Goal: Information Seeking & Learning: Learn about a topic

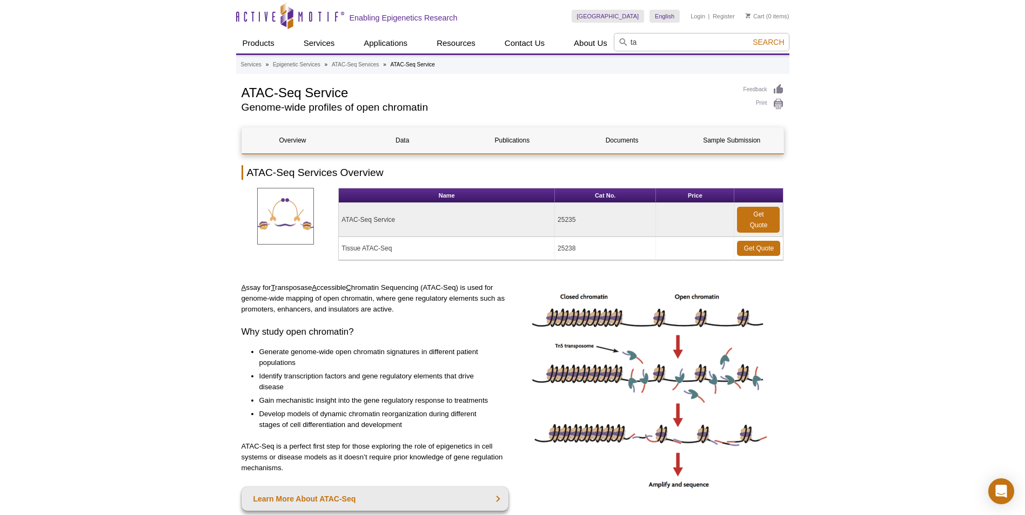
type input "t"
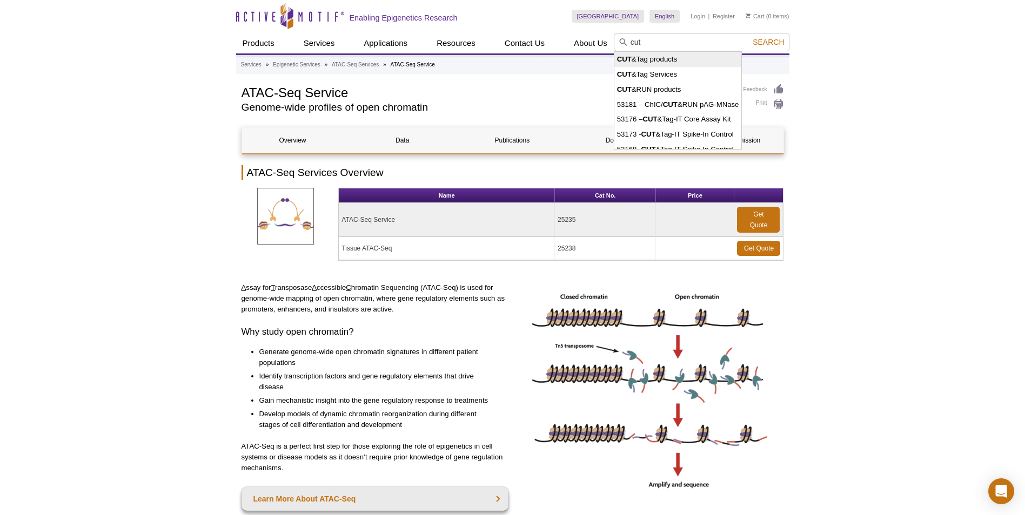
click at [681, 59] on li "CUT &Tag products" at bounding box center [677, 59] width 127 height 15
type input "CUT&Tag products"
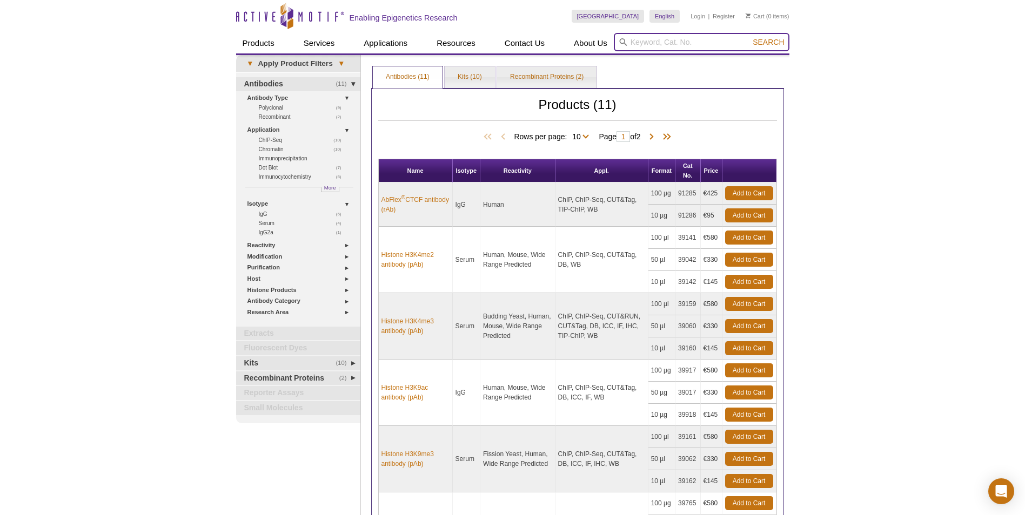
click at [656, 42] on input "search" at bounding box center [702, 42] width 176 height 18
type input "t"
click at [749, 37] on button "Search" at bounding box center [768, 42] width 38 height 10
click at [675, 44] on input "cut tag" at bounding box center [702, 42] width 176 height 18
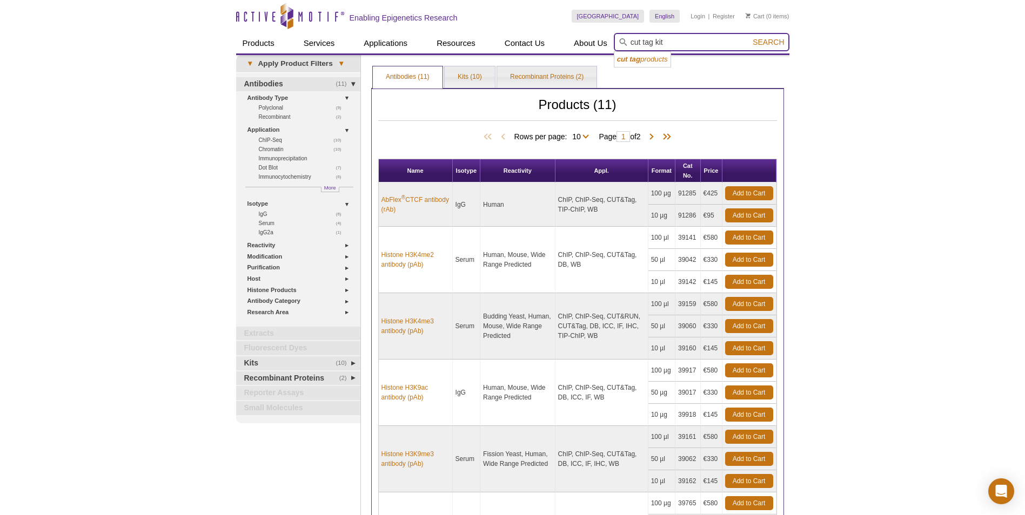
type input "cut tag kit"
click at [749, 37] on button "Search" at bounding box center [768, 42] width 38 height 10
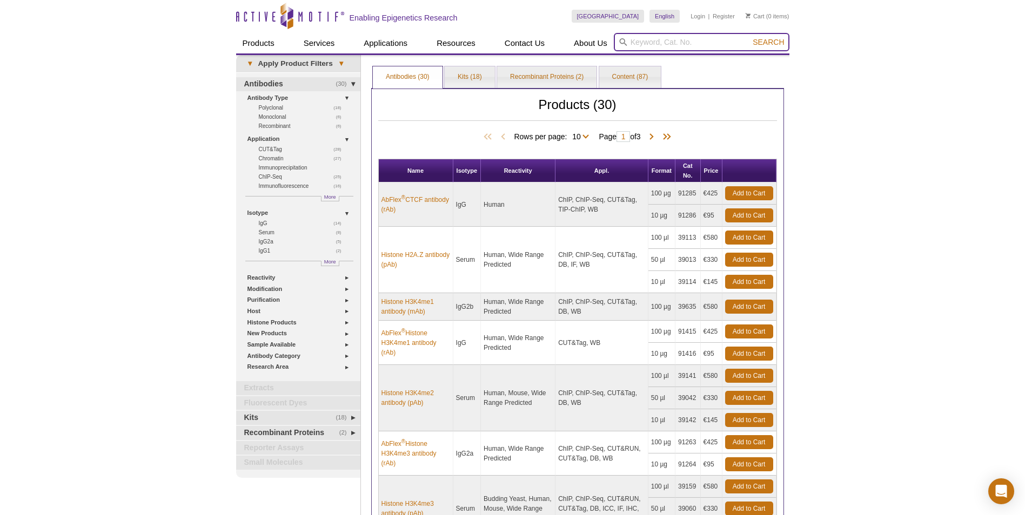
click at [674, 43] on input "search" at bounding box center [702, 42] width 176 height 18
type input "cut tag kit"
click at [749, 37] on button "Search" at bounding box center [768, 42] width 38 height 10
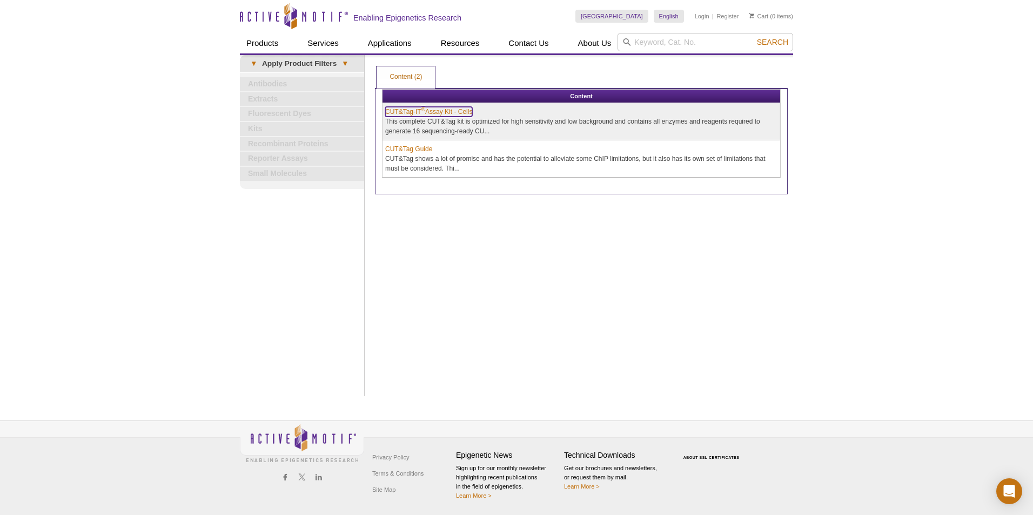
click at [446, 110] on link "CUT&Tag-IT ® Assay Kit - Cells" at bounding box center [428, 112] width 87 height 10
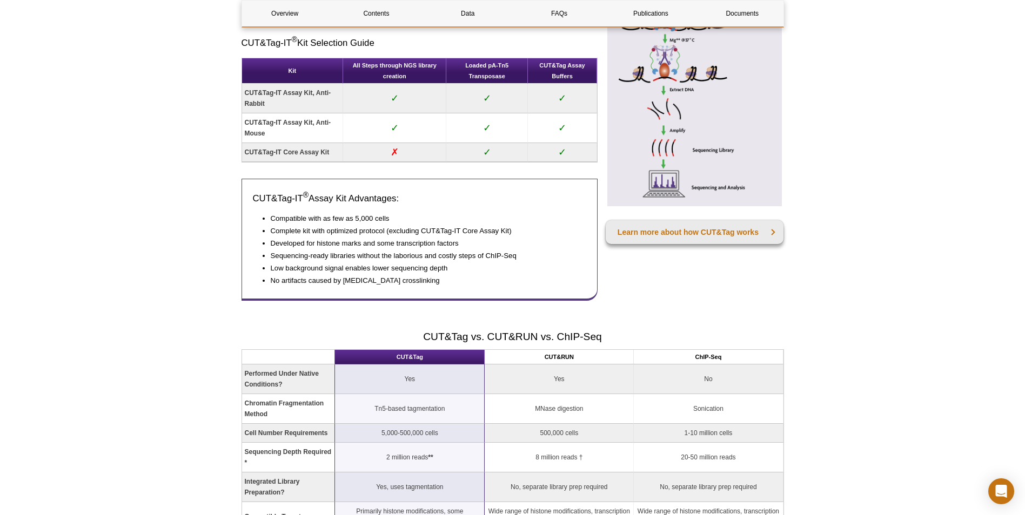
scroll to position [662, 0]
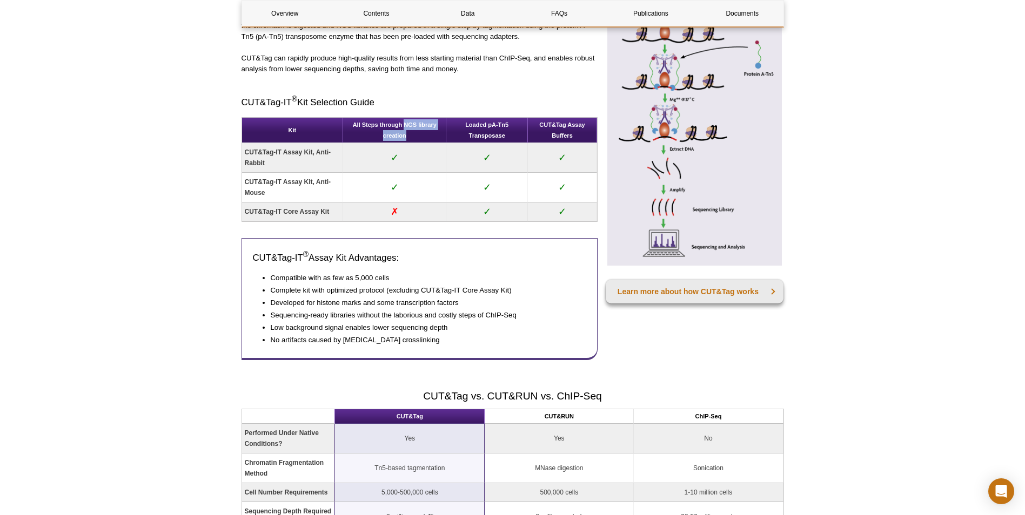
drag, startPoint x: 403, startPoint y: 123, endPoint x: 424, endPoint y: 134, distance: 23.7
click at [424, 134] on th "All Steps through NGS library creation" at bounding box center [394, 130] width 103 height 25
drag, startPoint x: 424, startPoint y: 134, endPoint x: 425, endPoint y: 162, distance: 27.6
click at [425, 162] on td "✓" at bounding box center [394, 158] width 103 height 30
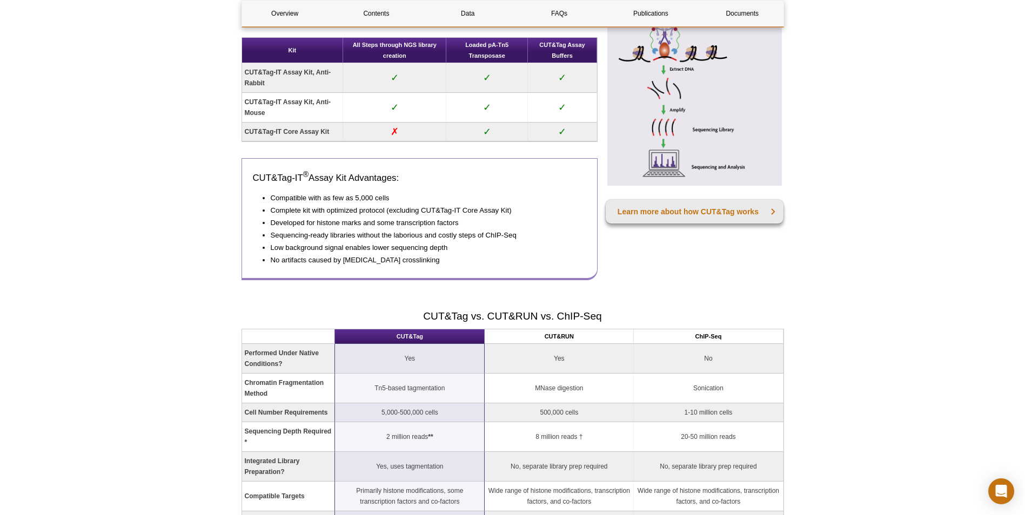
scroll to position [743, 0]
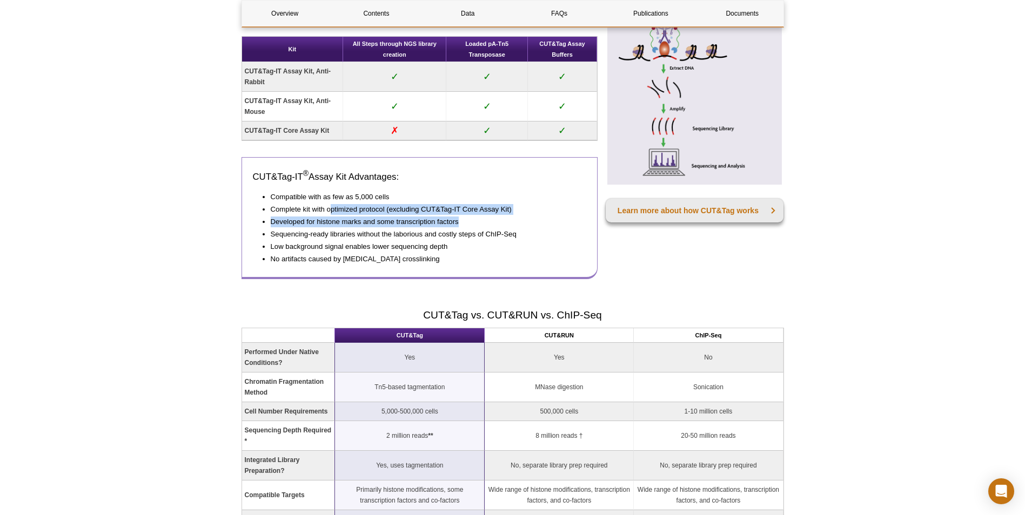
drag, startPoint x: 331, startPoint y: 210, endPoint x: 485, endPoint y: 224, distance: 154.6
click at [485, 224] on ul "Compatible with as few as 5,000 cells Complete kit with optimized protocol (exc…" at bounding box center [414, 228] width 323 height 73
click at [485, 224] on li "Developed for histone marks and some transcription factors" at bounding box center [423, 222] width 305 height 11
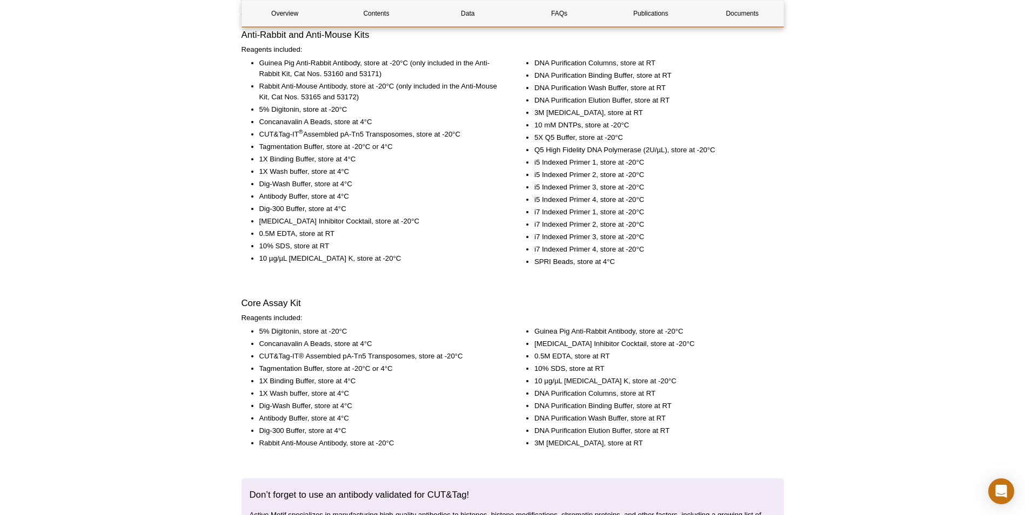
scroll to position [1499, 0]
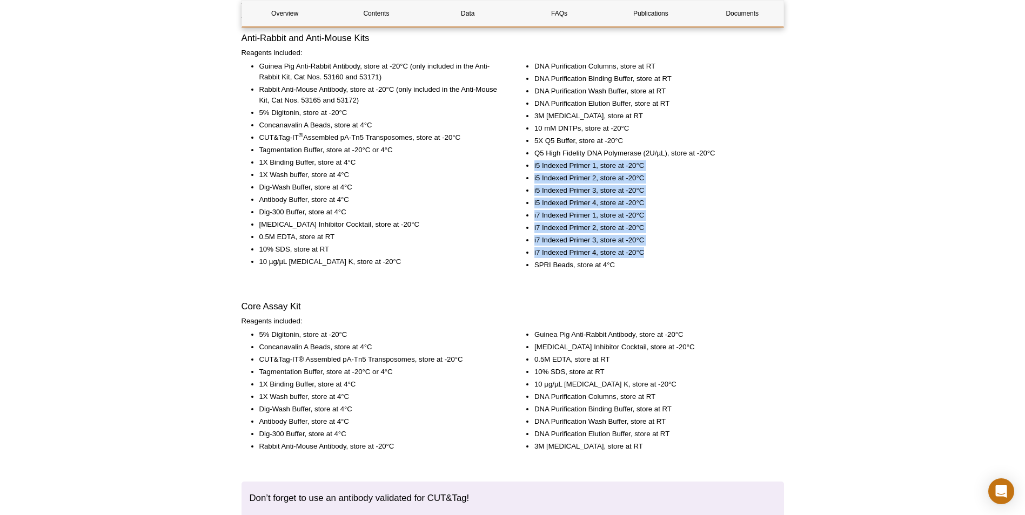
drag, startPoint x: 532, startPoint y: 163, endPoint x: 650, endPoint y: 256, distance: 150.4
click at [650, 256] on ul "DNA Purification Columns, store at RT DNA Purification Binding Buffer, store at…" at bounding box center [644, 166] width 257 height 210
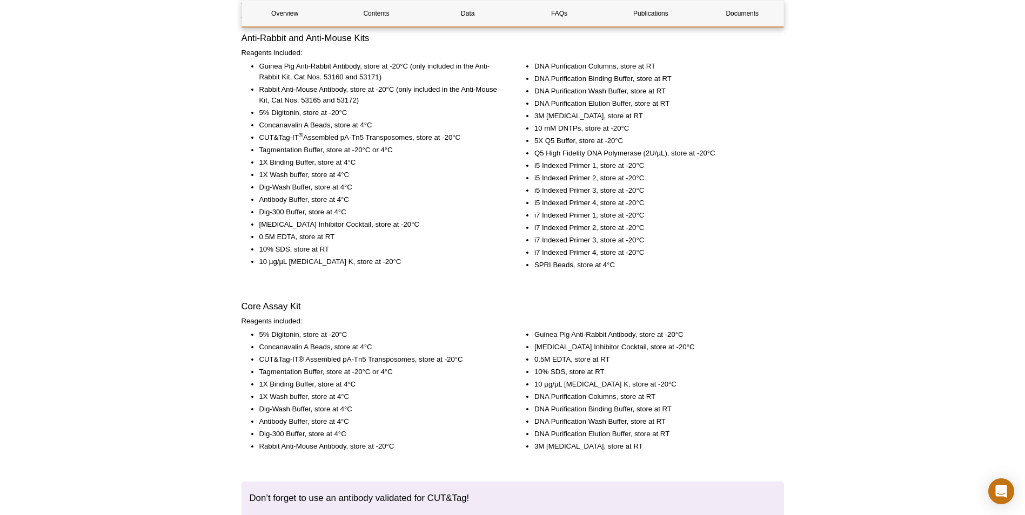
drag, startPoint x: 650, startPoint y: 256, endPoint x: 653, endPoint y: 264, distance: 8.5
click at [653, 264] on li "SPRI Beads, store at 4°C" at bounding box center [653, 265] width 239 height 11
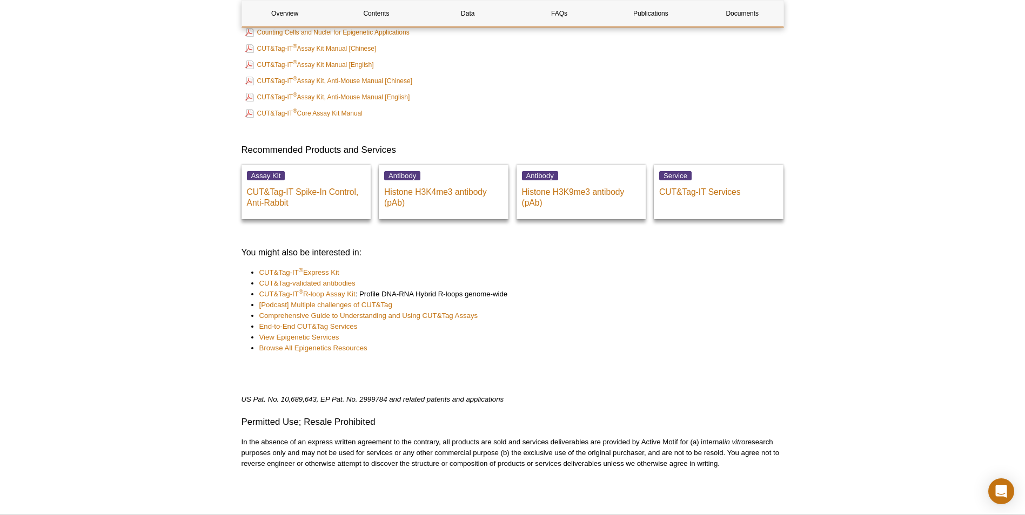
scroll to position [3898, 0]
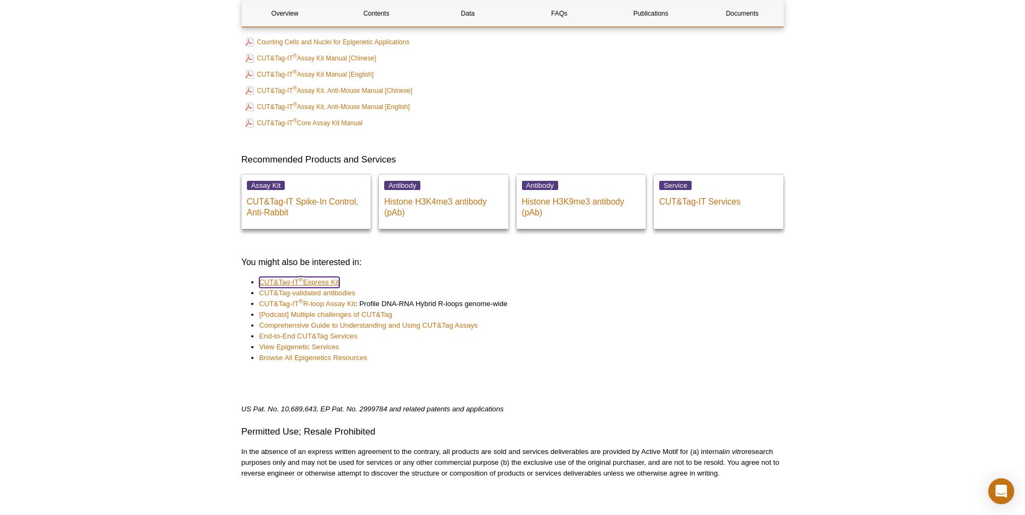
click at [337, 280] on link "CUT&Tag-IT ® Express Kit" at bounding box center [299, 282] width 80 height 11
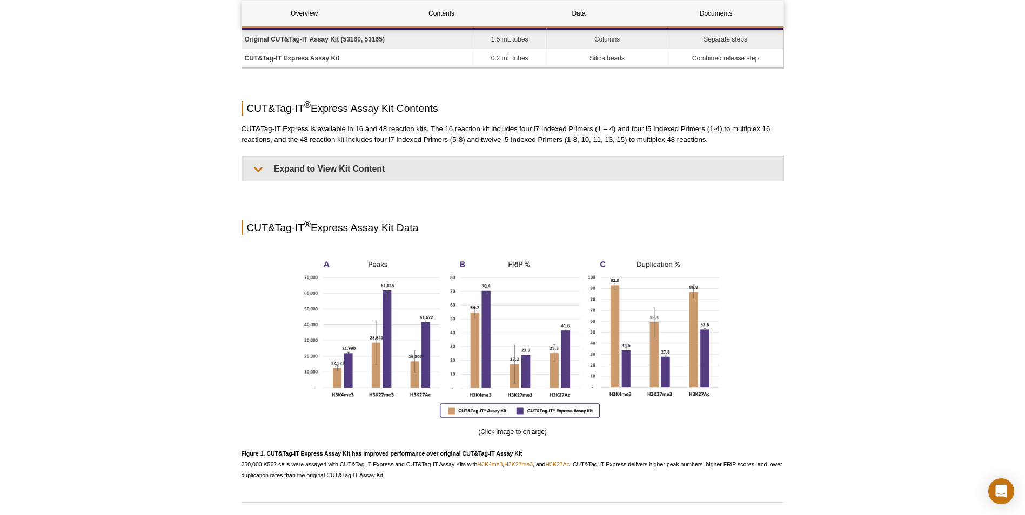
scroll to position [743, 0]
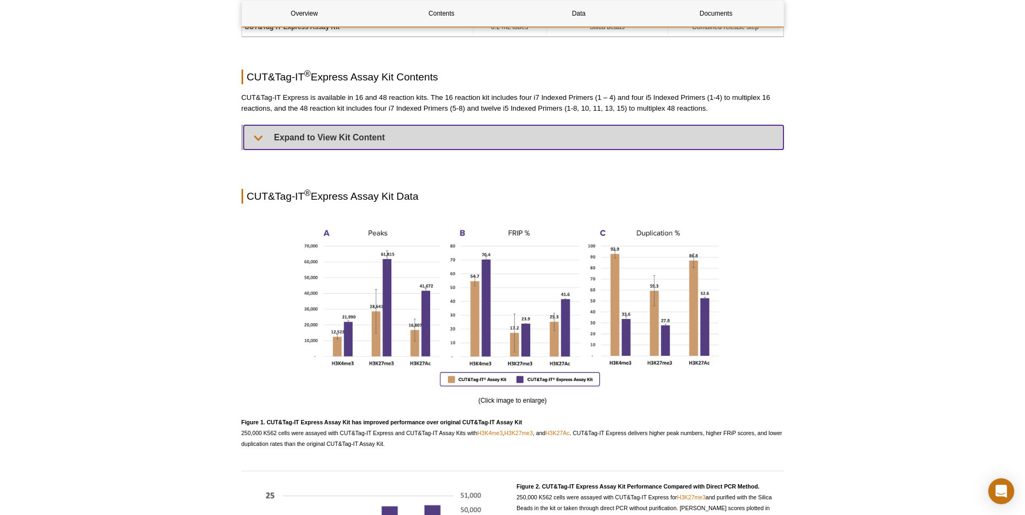
click at [425, 146] on summary "Expand to View Kit Content" at bounding box center [514, 137] width 540 height 24
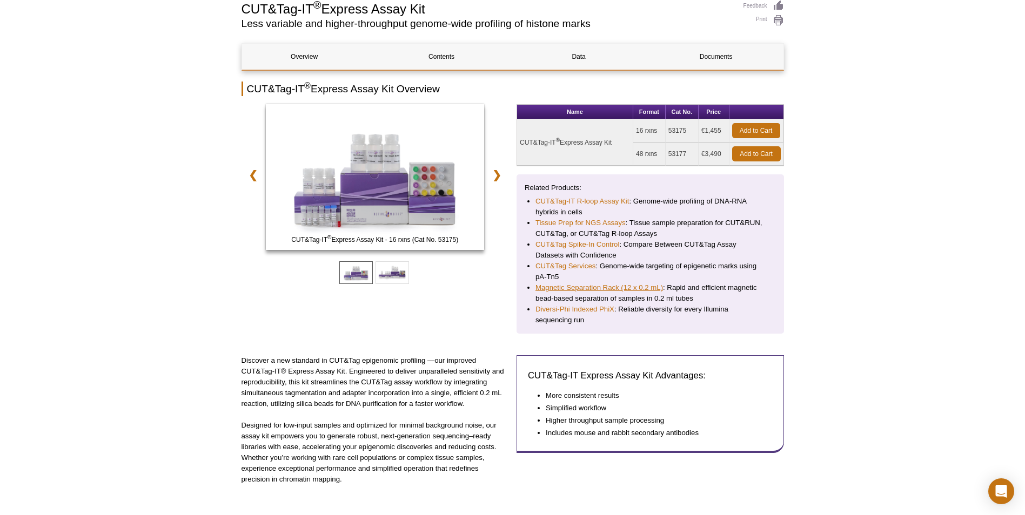
scroll to position [81, 0]
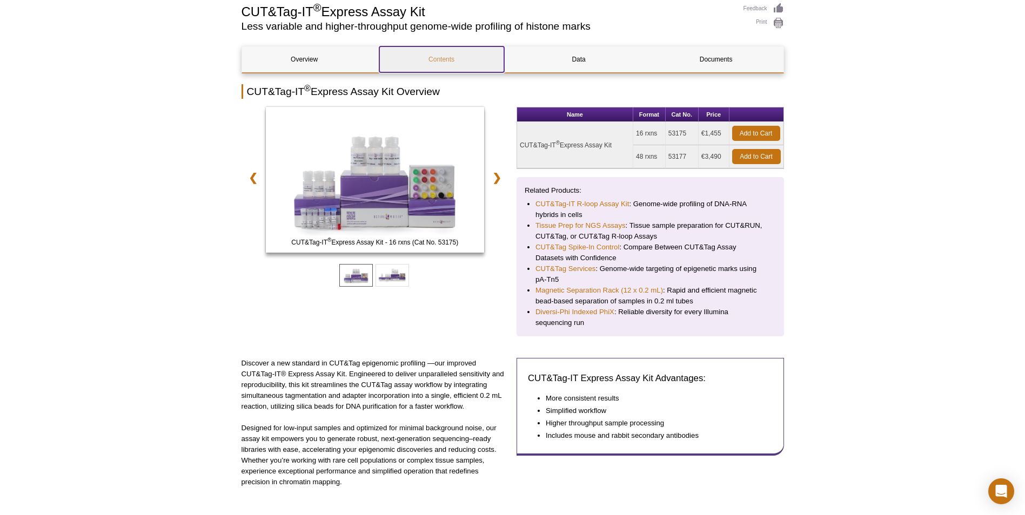
click at [453, 59] on link "Contents" at bounding box center [441, 59] width 125 height 26
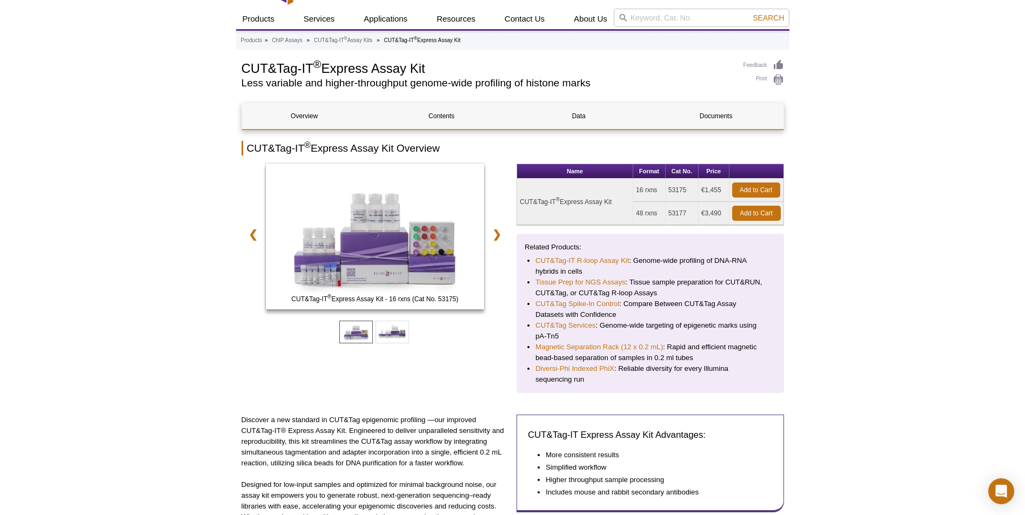
scroll to position [27, 0]
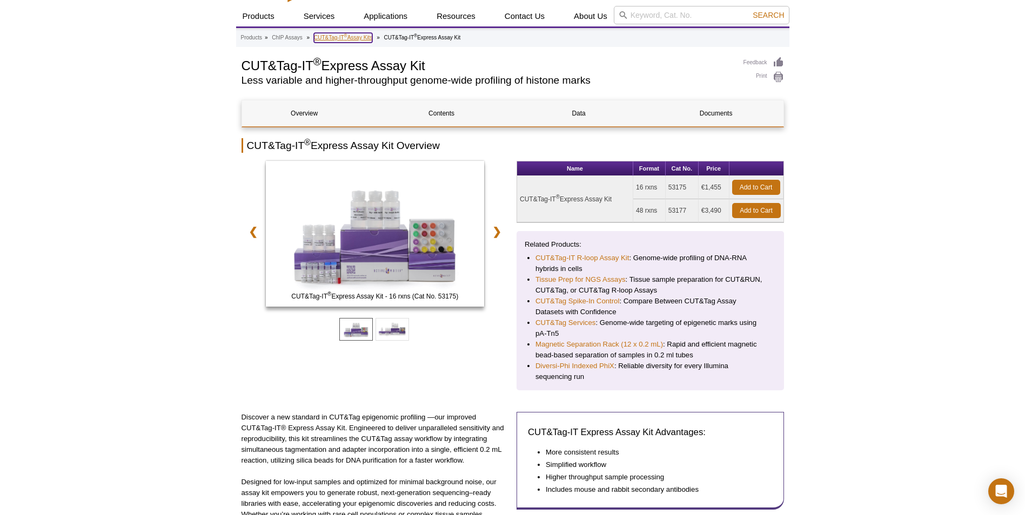
click at [361, 41] on link "CUT&Tag-IT ® Assay Kits" at bounding box center [343, 38] width 58 height 10
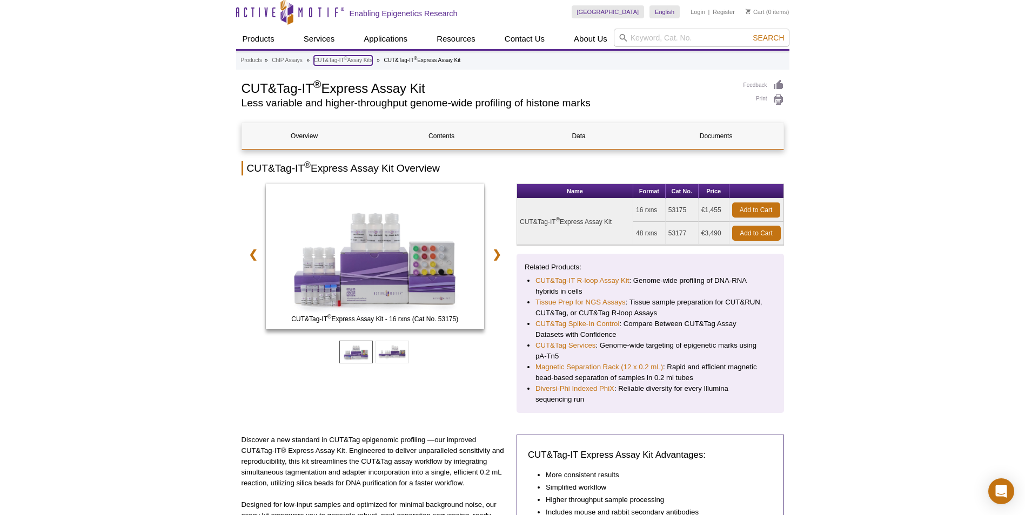
scroll to position [0, 0]
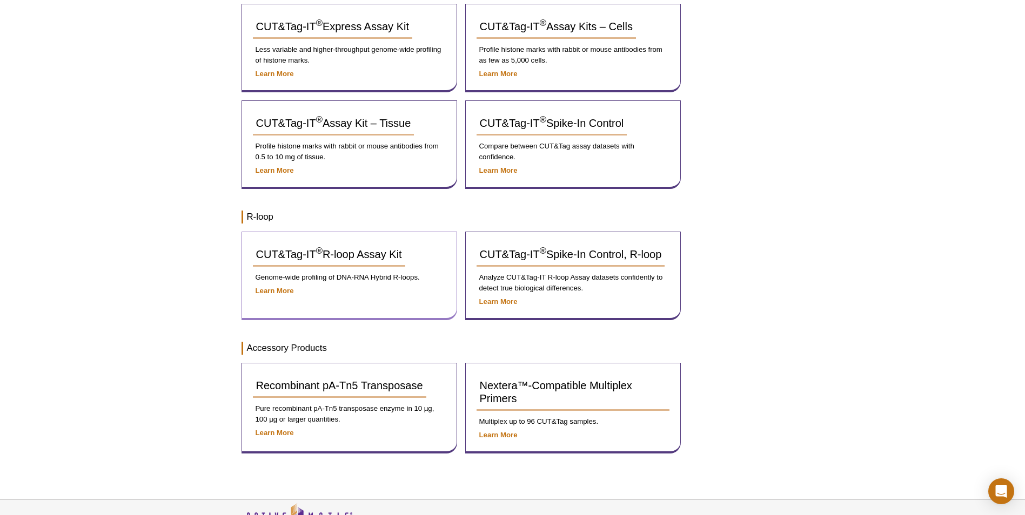
scroll to position [230, 0]
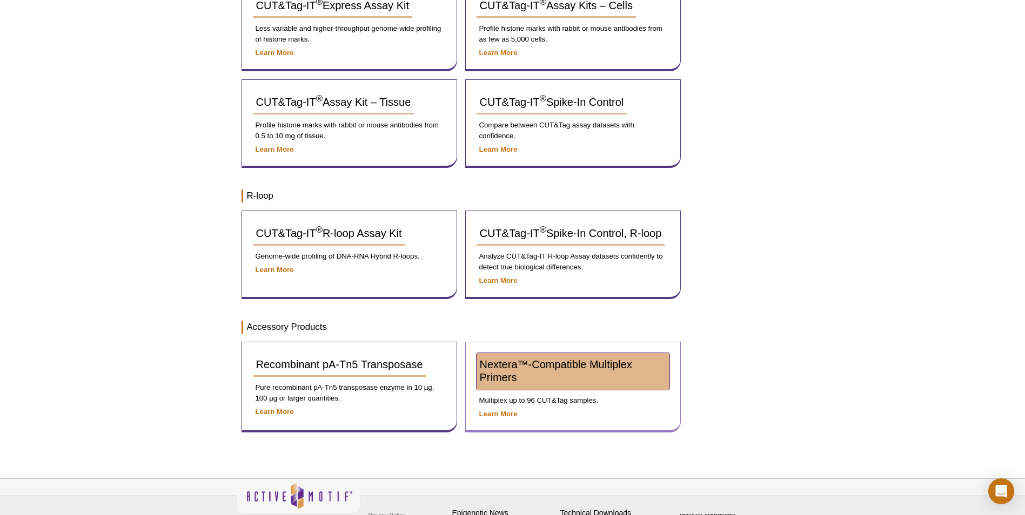
click at [577, 367] on span "Nextera™-Compatible Multiplex Primers" at bounding box center [556, 371] width 152 height 25
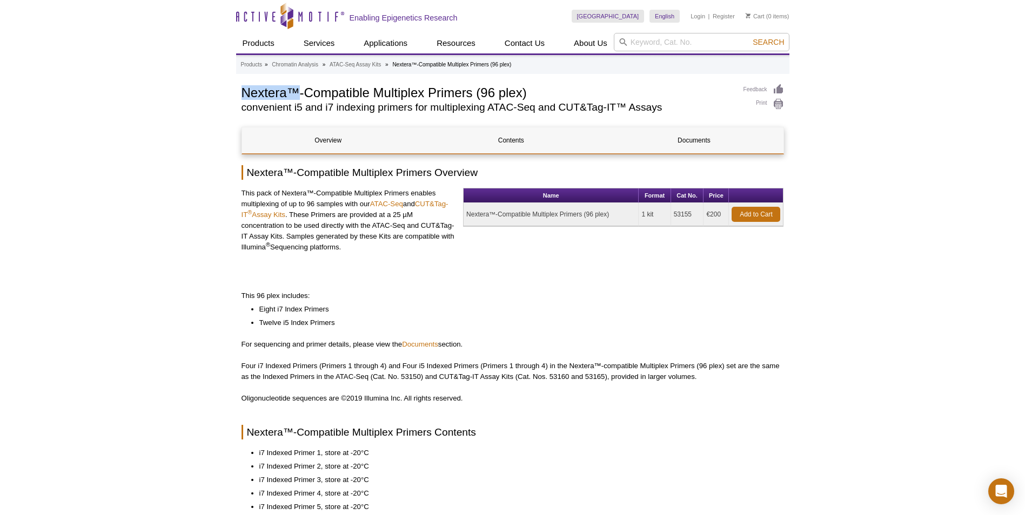
drag, startPoint x: 240, startPoint y: 92, endPoint x: 295, endPoint y: 91, distance: 55.1
click at [295, 91] on div "AVAILABLE PRODUCTS ATAC-Seq Express Kit ATAC-Seq Kit Fixed Cell ATAC-Seq Kit Re…" at bounding box center [512, 525] width 553 height 883
copy h1 "Nextera™"
click at [573, 340] on p "For sequencing and primer details, please view the Documents section." at bounding box center [512, 344] width 542 height 11
drag, startPoint x: 314, startPoint y: 236, endPoint x: 372, endPoint y: 247, distance: 58.3
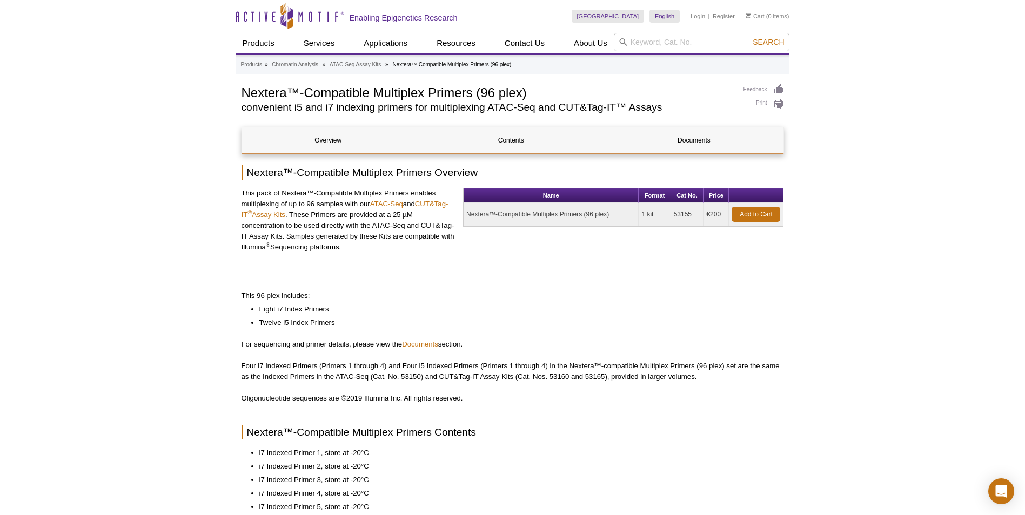
click at [372, 247] on p "This pack of Nextera™-Compatible Multiplex Primers enables multiplexing of up t…" at bounding box center [348, 220] width 214 height 65
drag, startPoint x: 260, startPoint y: 192, endPoint x: 433, endPoint y: 204, distance: 172.7
click at [433, 204] on p "This pack of Nextera™-Compatible Multiplex Primers enables multiplexing of up t…" at bounding box center [348, 220] width 214 height 65
drag, startPoint x: 433, startPoint y: 204, endPoint x: 370, endPoint y: 276, distance: 95.7
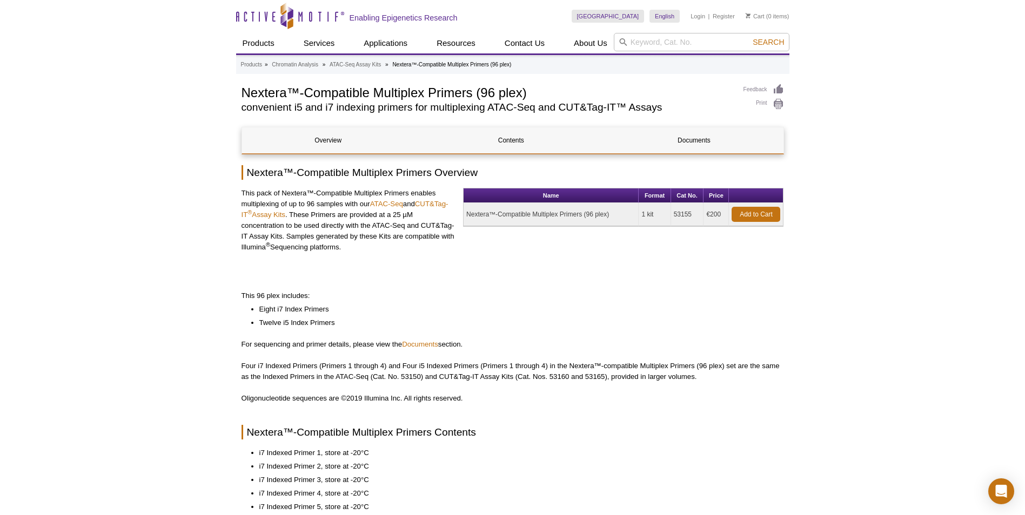
drag, startPoint x: 289, startPoint y: 203, endPoint x: 306, endPoint y: 216, distance: 21.2
click at [306, 216] on p "This pack of Nextera™-Compatible Multiplex Primers enables multiplexing of up t…" at bounding box center [348, 220] width 214 height 65
drag, startPoint x: 306, startPoint y: 216, endPoint x: 323, endPoint y: 252, distance: 40.6
click at [323, 252] on p "This pack of Nextera™-Compatible Multiplex Primers enables multiplexing of up t…" at bounding box center [348, 220] width 214 height 65
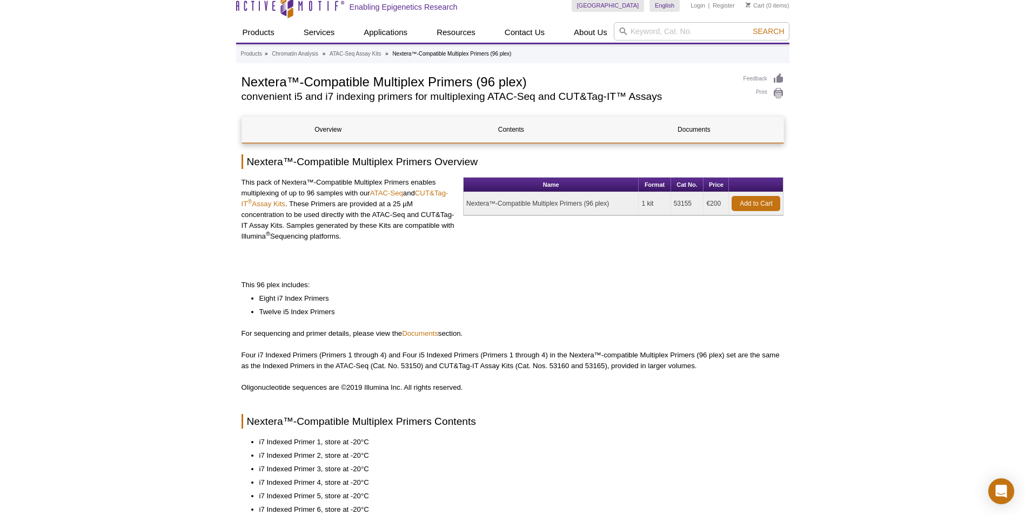
scroll to position [14, 0]
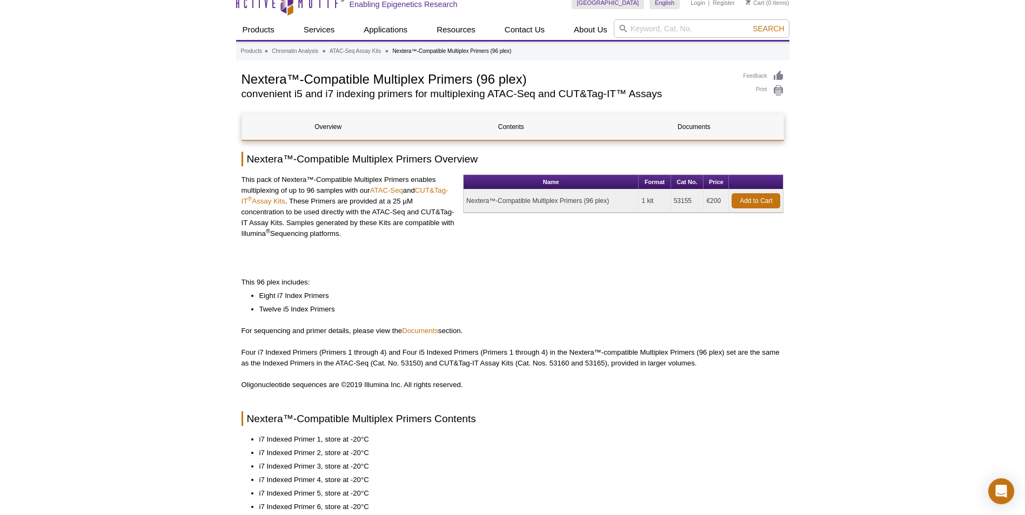
drag, startPoint x: 617, startPoint y: 202, endPoint x: 462, endPoint y: 194, distance: 154.7
click at [462, 194] on div "This pack of Nextera™-Compatible Multiplex Primers enables multiplexing of up t…" at bounding box center [512, 216] width 542 height 84
drag, startPoint x: 462, startPoint y: 194, endPoint x: 525, endPoint y: 205, distance: 63.6
click at [525, 205] on td "Nextera™-Compatible Multiplex Primers (96 plex)" at bounding box center [551, 201] width 175 height 23
drag, startPoint x: 611, startPoint y: 200, endPoint x: 466, endPoint y: 203, distance: 145.3
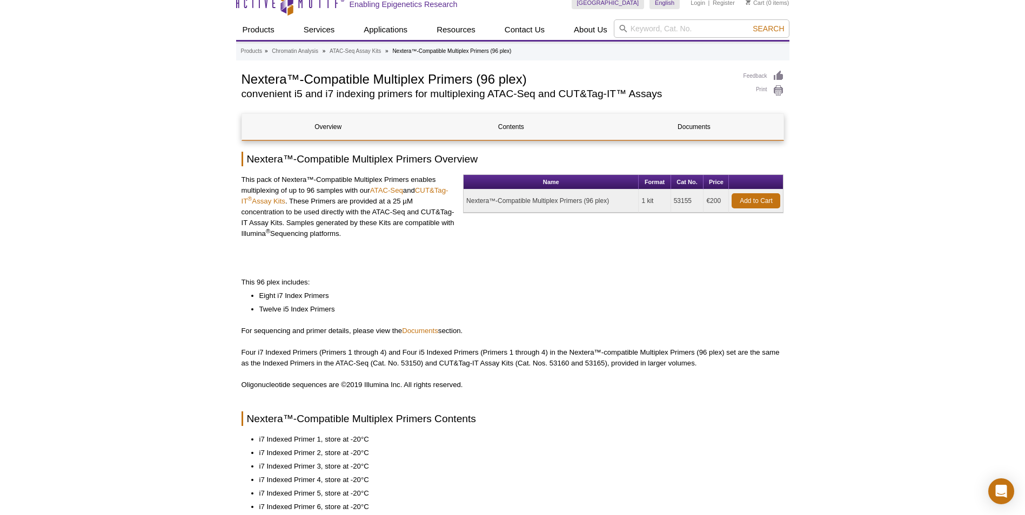
click at [466, 203] on td "Nextera™-Compatible Multiplex Primers (96 plex)" at bounding box center [551, 201] width 175 height 23
drag, startPoint x: 466, startPoint y: 203, endPoint x: 479, endPoint y: 201, distance: 13.1
copy td "Nextera™-Compatible Multiplex Primers (96 plex)"
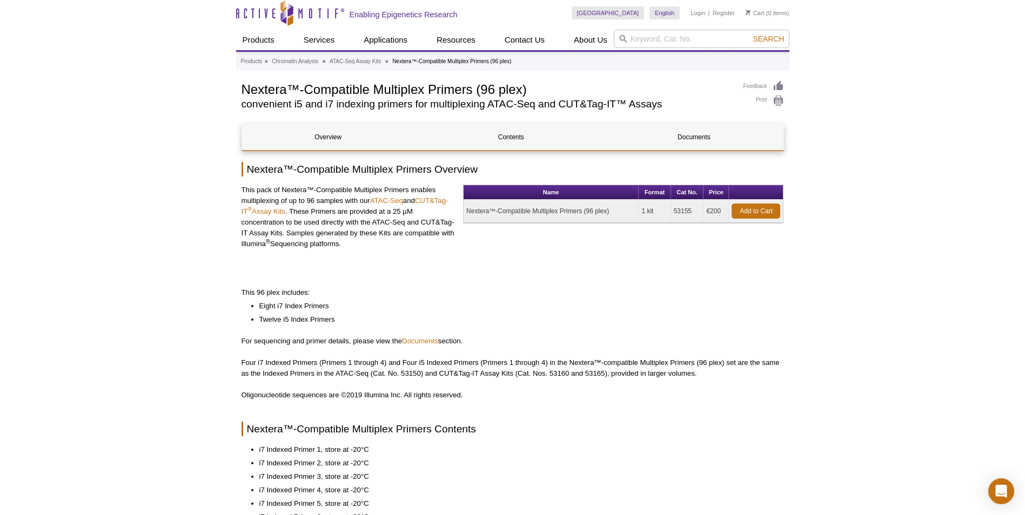
scroll to position [0, 0]
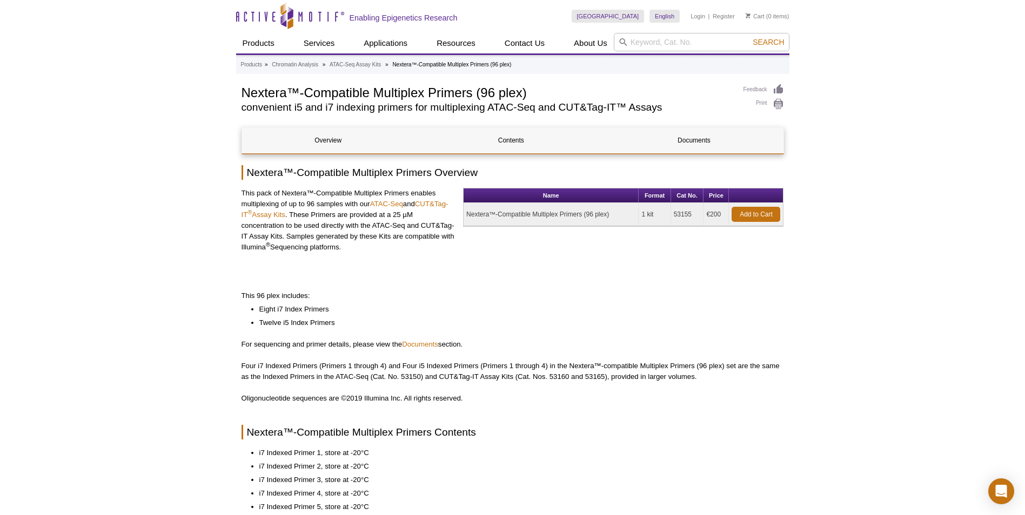
click at [434, 300] on p "This 96 plex includes:" at bounding box center [512, 296] width 542 height 11
drag, startPoint x: 693, startPoint y: 214, endPoint x: 670, endPoint y: 213, distance: 22.7
click at [671, 213] on td "53155" at bounding box center [687, 214] width 33 height 23
drag, startPoint x: 670, startPoint y: 213, endPoint x: 684, endPoint y: 214, distance: 13.5
copy td "53155"
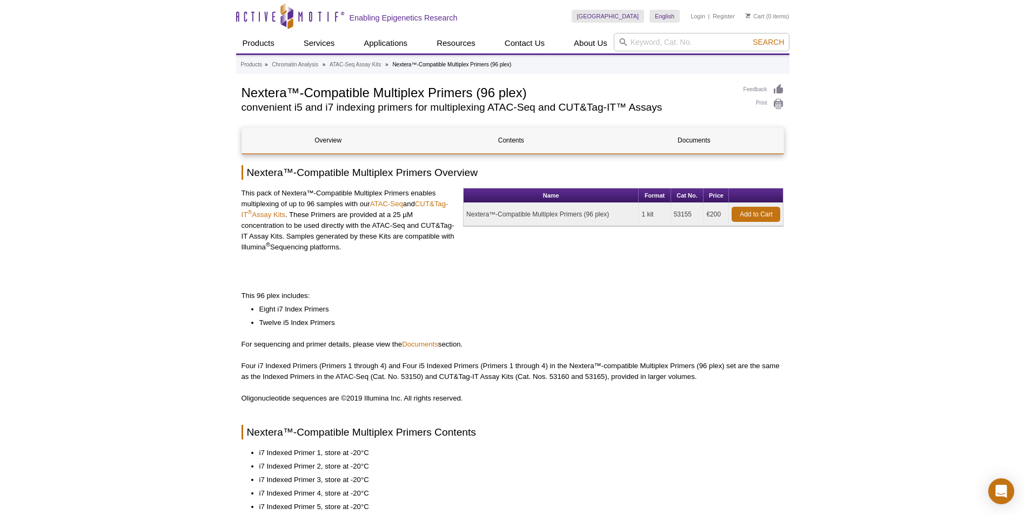
click at [639, 305] on li "Eight i7 Index Primers" at bounding box center [516, 309] width 514 height 11
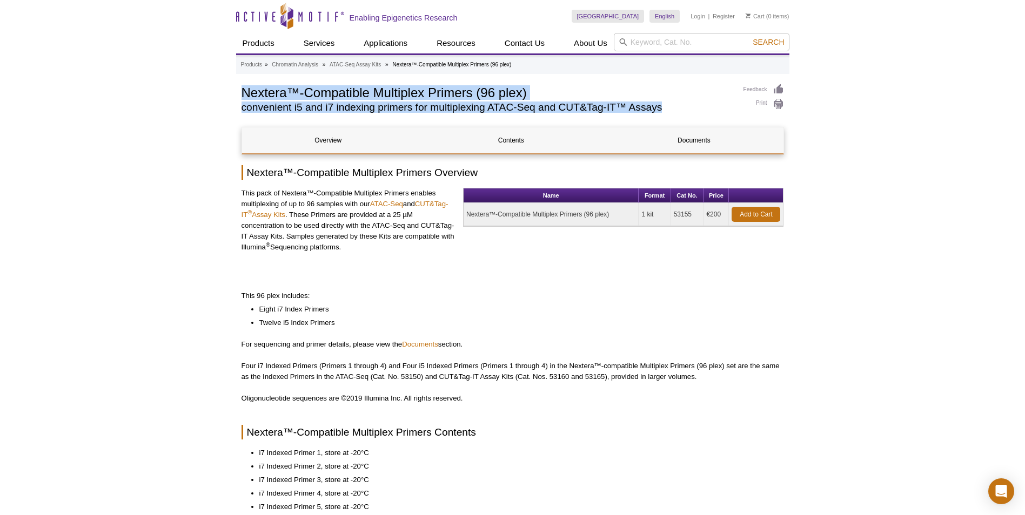
drag, startPoint x: 243, startPoint y: 90, endPoint x: 671, endPoint y: 114, distance: 429.1
click at [671, 114] on div "Nextera™-Compatible Multiplex Primers (96 plex) convenient i5 and i7 indexing p…" at bounding box center [486, 101] width 491 height 34
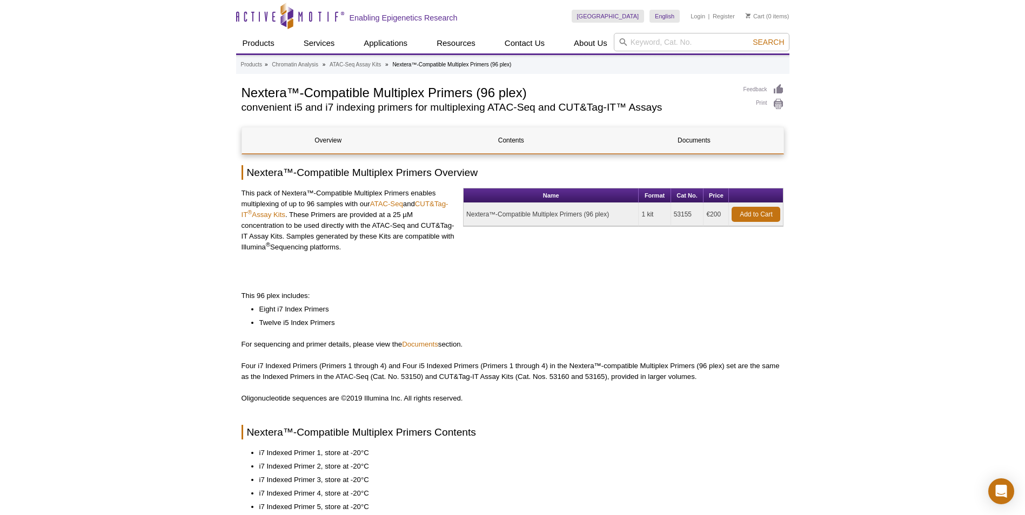
drag, startPoint x: 671, startPoint y: 114, endPoint x: 411, endPoint y: 288, distance: 312.7
click at [417, 291] on p "This 96 plex includes:" at bounding box center [512, 296] width 542 height 11
drag, startPoint x: 241, startPoint y: 192, endPoint x: 363, endPoint y: 252, distance: 135.5
click at [363, 252] on div "AVAILABLE PRODUCTS ATAC-Seq Express Kit ATAC-Seq Kit Fixed Cell ATAC-Seq Kit Re…" at bounding box center [512, 525] width 553 height 883
click at [363, 252] on p "This pack of Nextera™-Compatible Multiplex Primers enables multiplexing of up t…" at bounding box center [348, 220] width 214 height 65
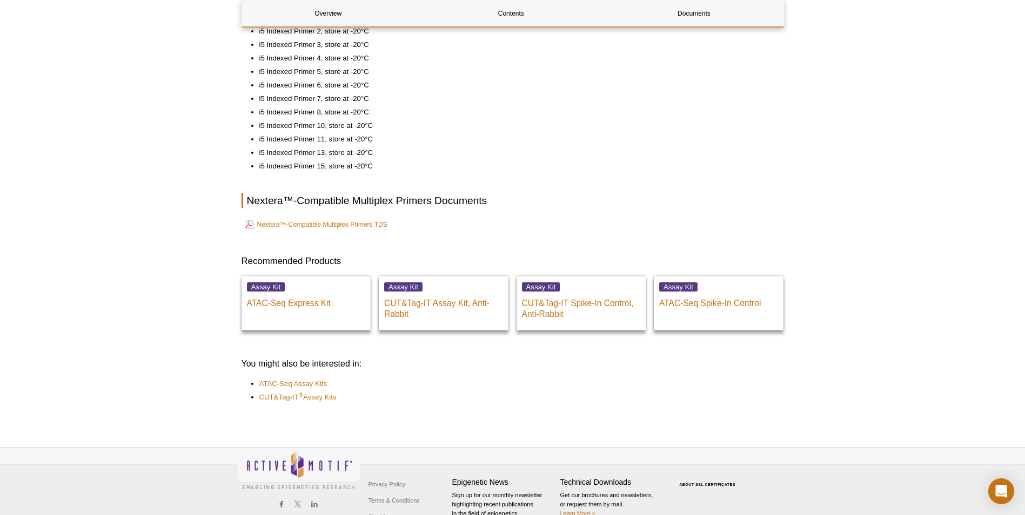
scroll to position [570, 0]
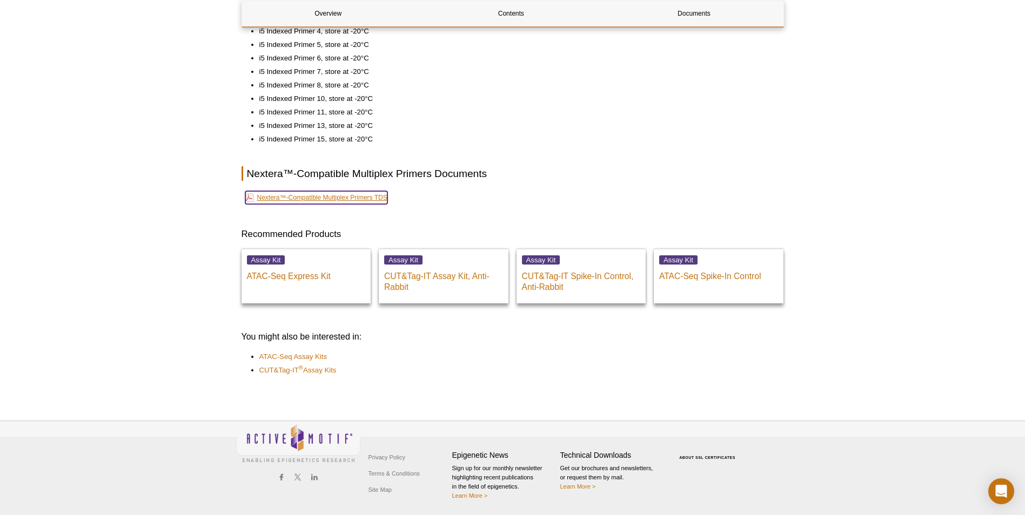
click at [350, 193] on link "Nextera™-Compatible Multiplex Primers TDS" at bounding box center [316, 197] width 142 height 13
